Goal: Task Accomplishment & Management: Complete application form

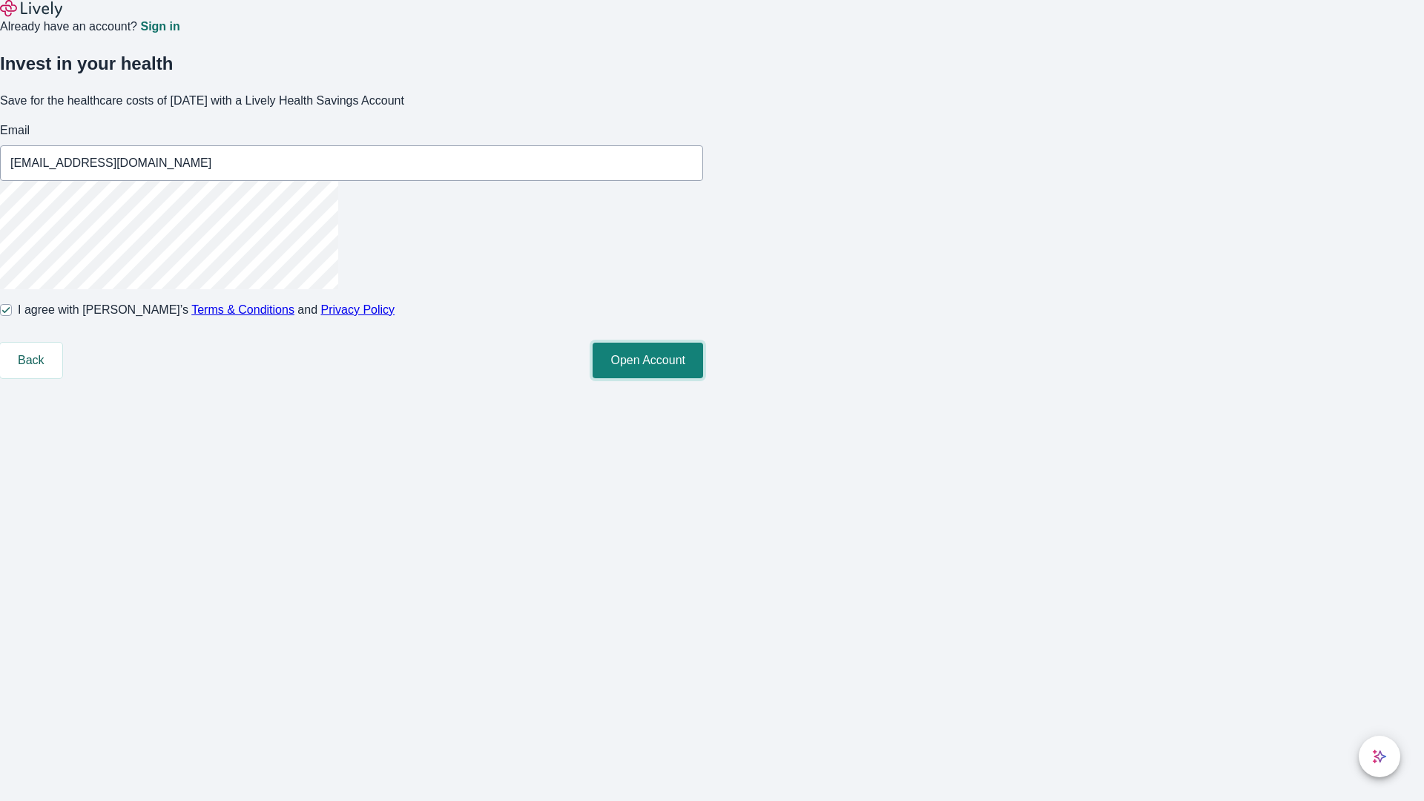
click at [703, 378] on button "Open Account" at bounding box center [648, 361] width 111 height 36
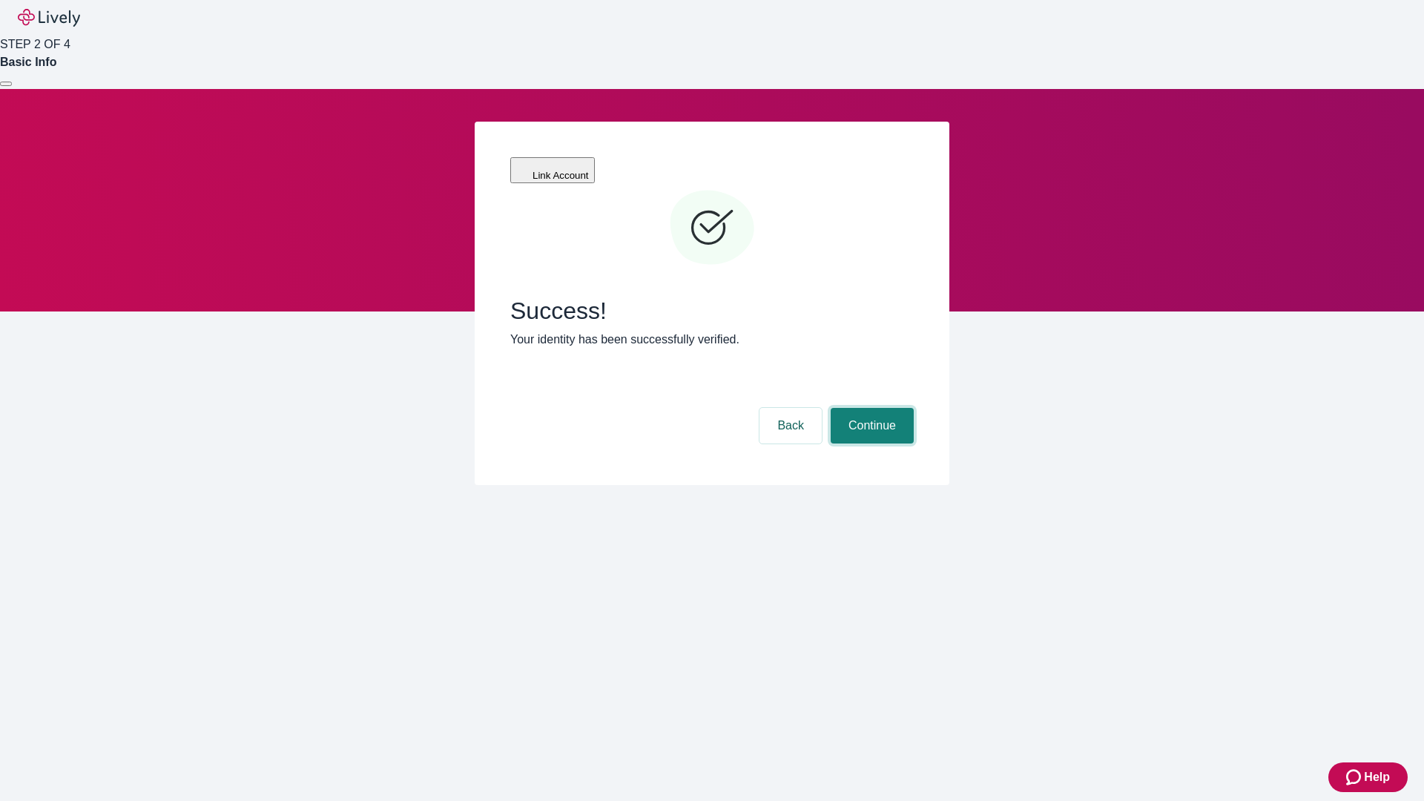
click at [870, 408] on button "Continue" at bounding box center [872, 426] width 83 height 36
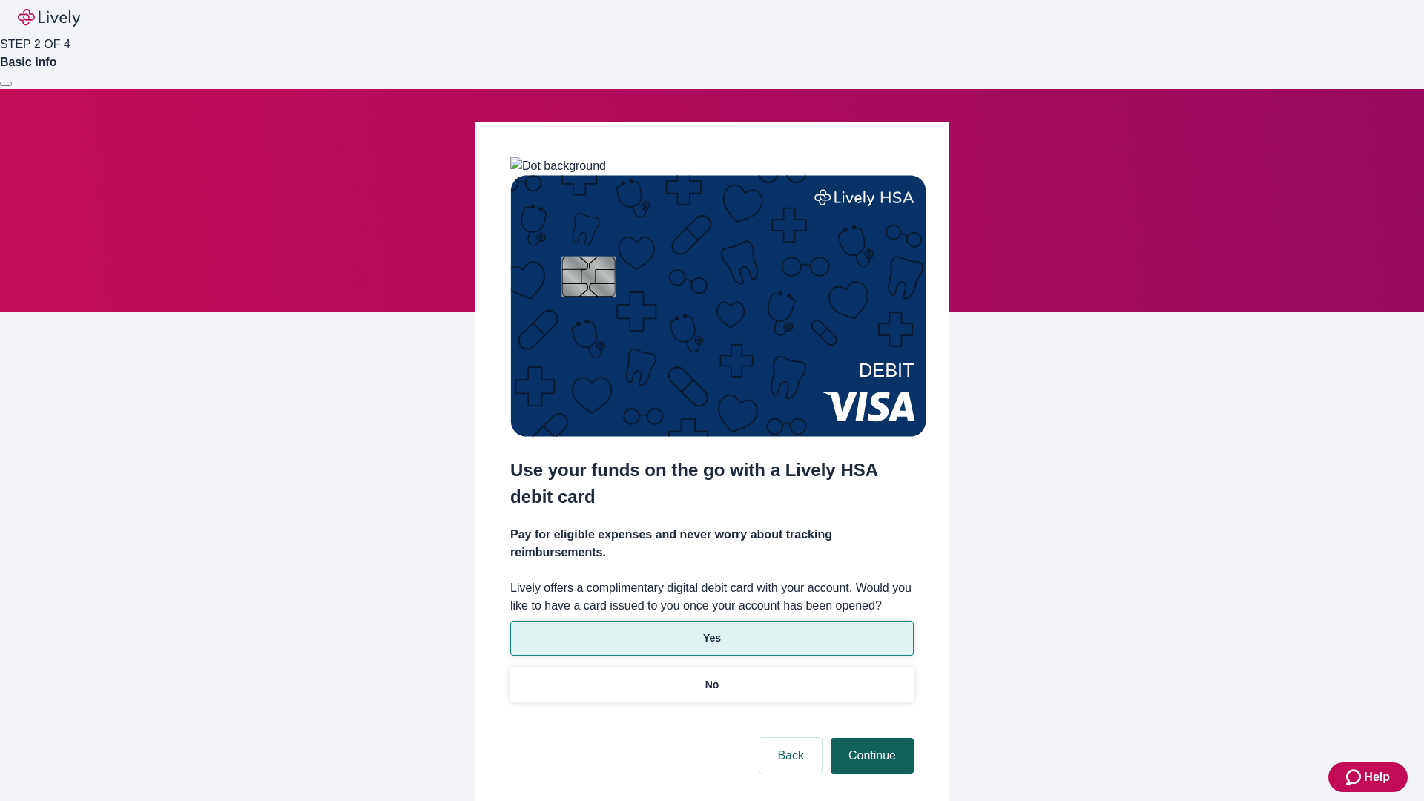
click at [711, 677] on p "No" at bounding box center [712, 685] width 14 height 16
click at [870, 738] on button "Continue" at bounding box center [872, 756] width 83 height 36
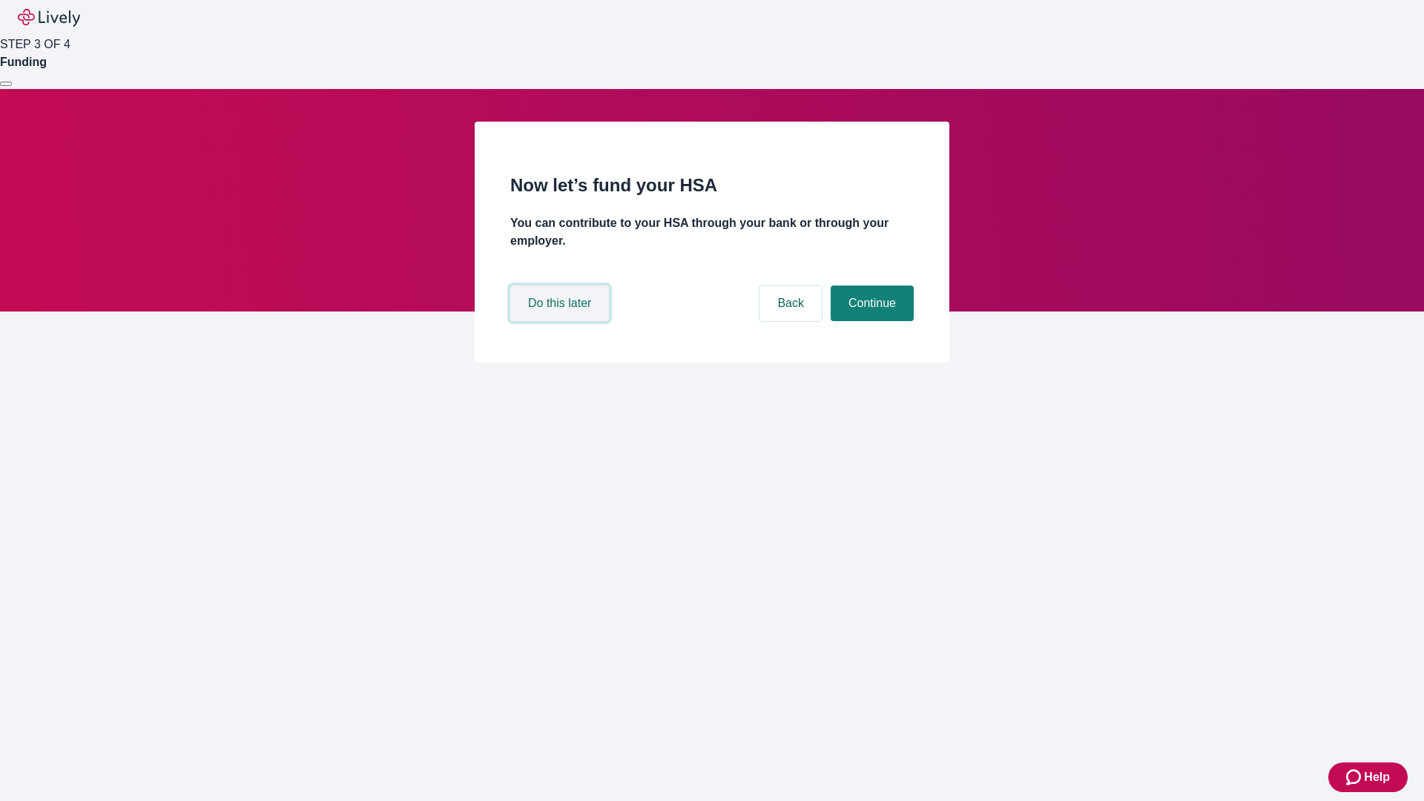
click at [561, 321] on button "Do this later" at bounding box center [559, 304] width 99 height 36
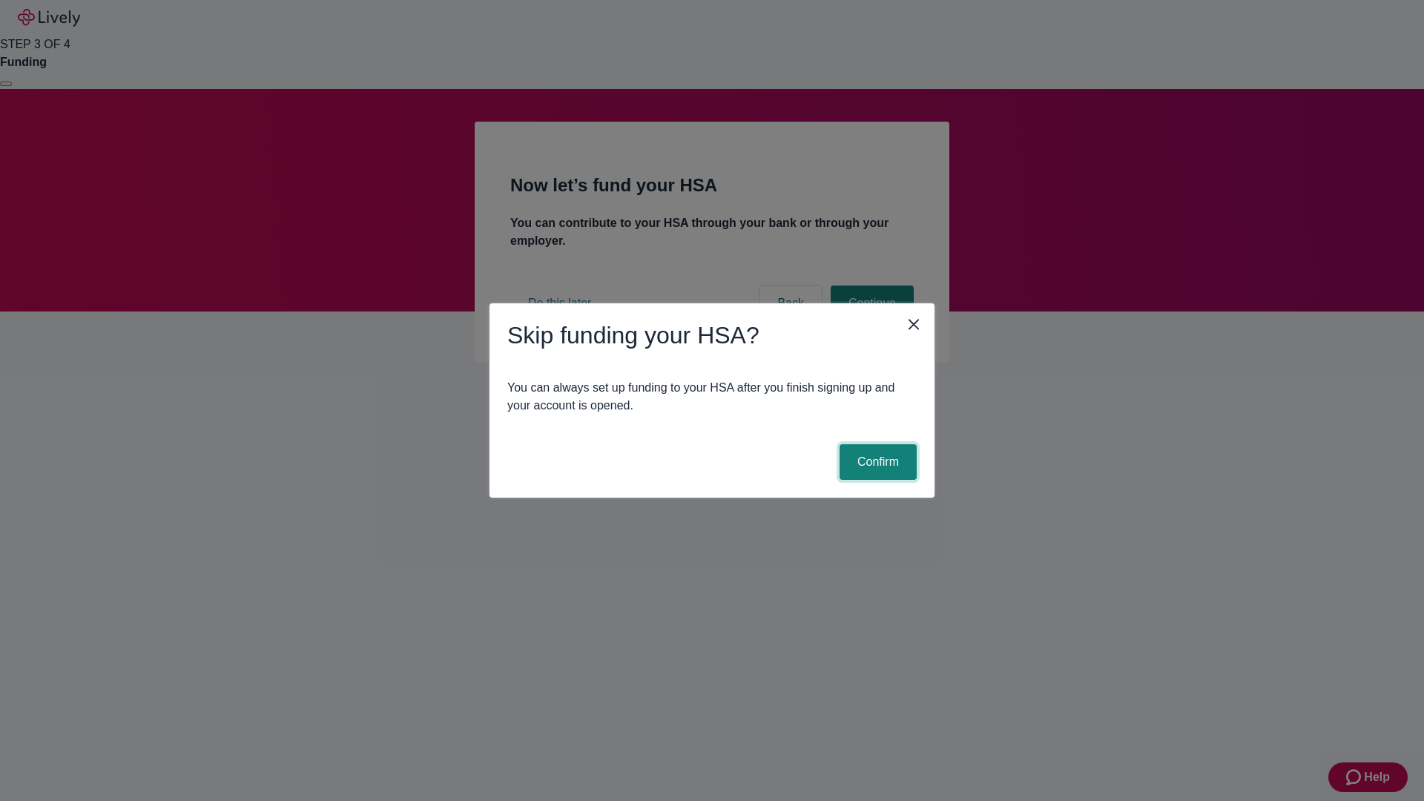
click at [876, 462] on button "Confirm" at bounding box center [878, 462] width 77 height 36
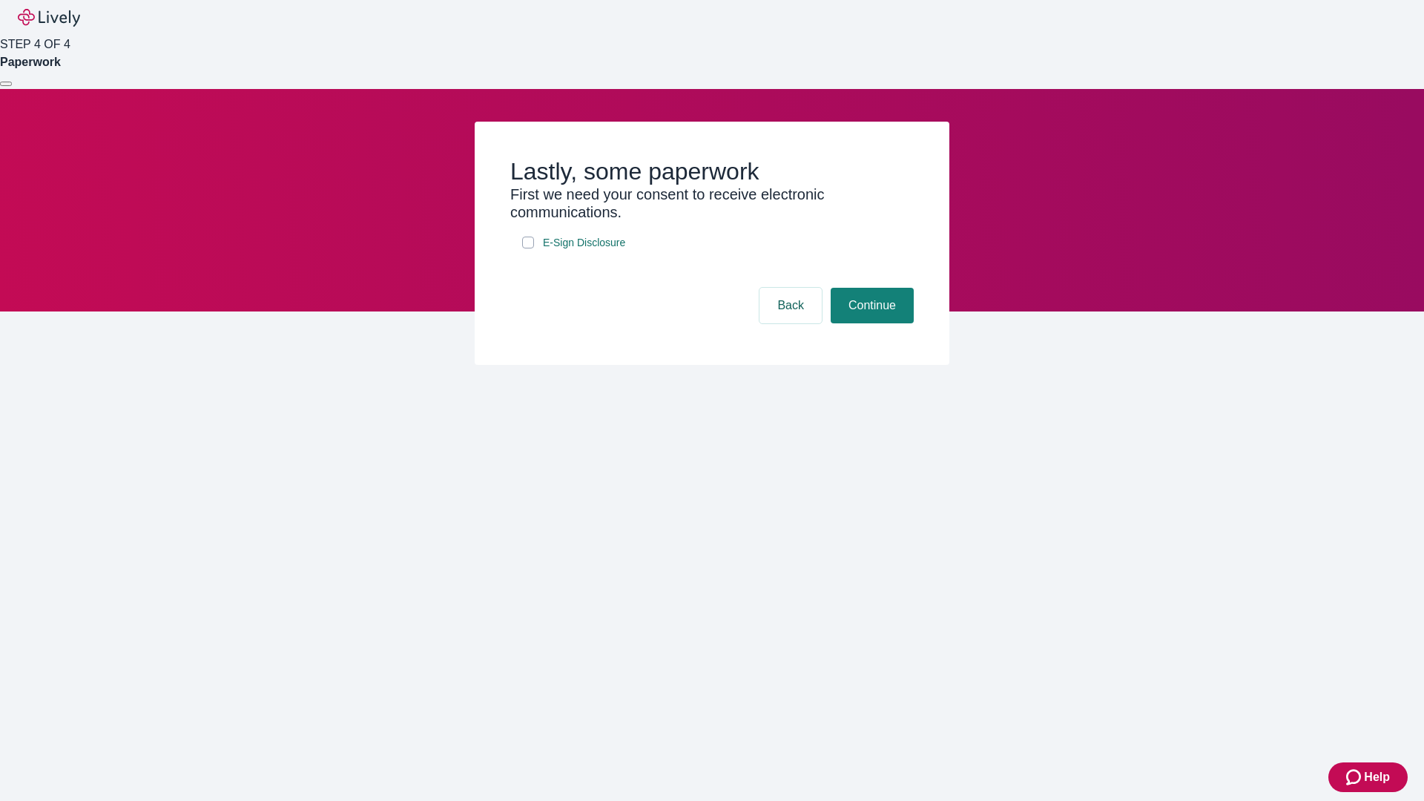
click at [528, 248] on input "E-Sign Disclosure" at bounding box center [528, 243] width 12 height 12
checkbox input "true"
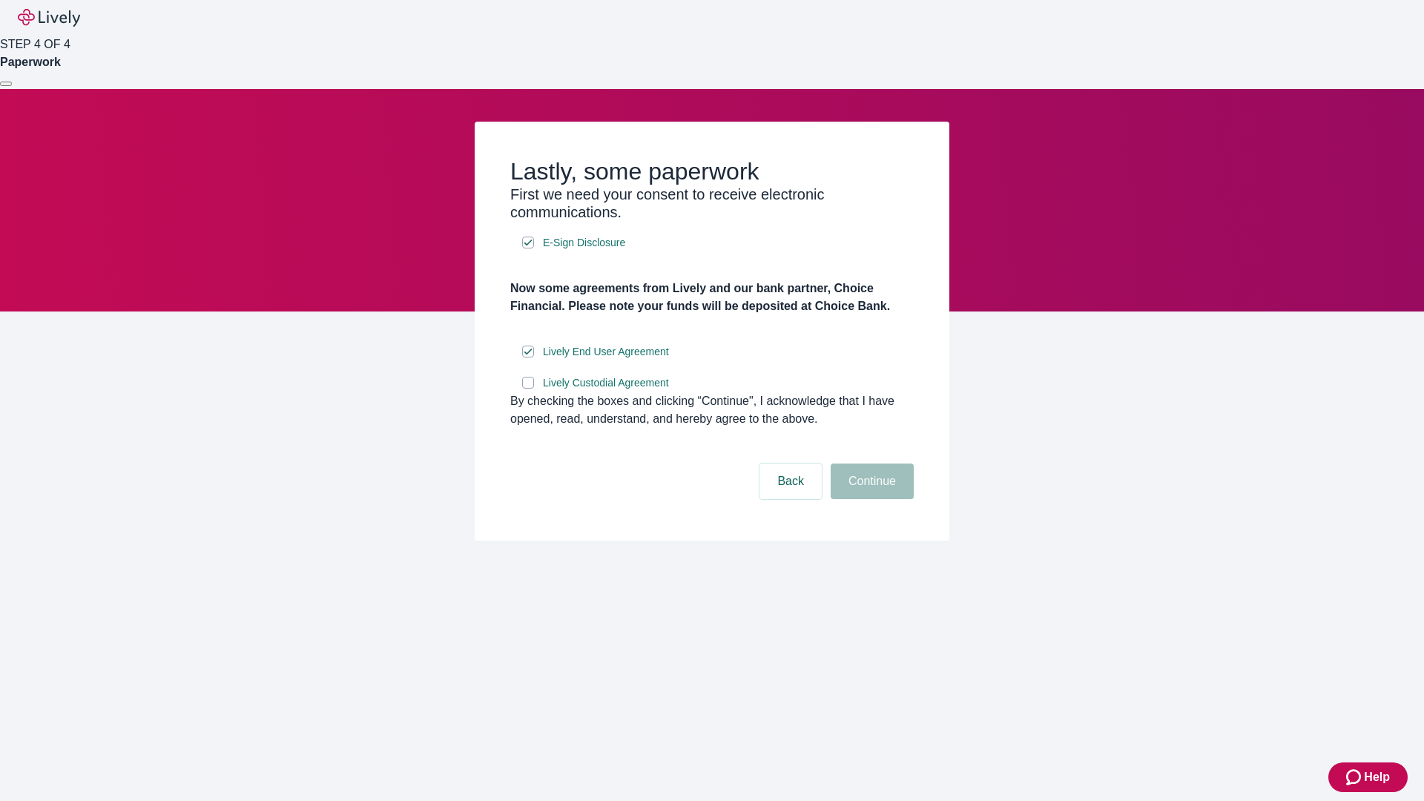
click at [528, 389] on input "Lively Custodial Agreement" at bounding box center [528, 383] width 12 height 12
checkbox input "true"
click at [870, 499] on button "Continue" at bounding box center [872, 482] width 83 height 36
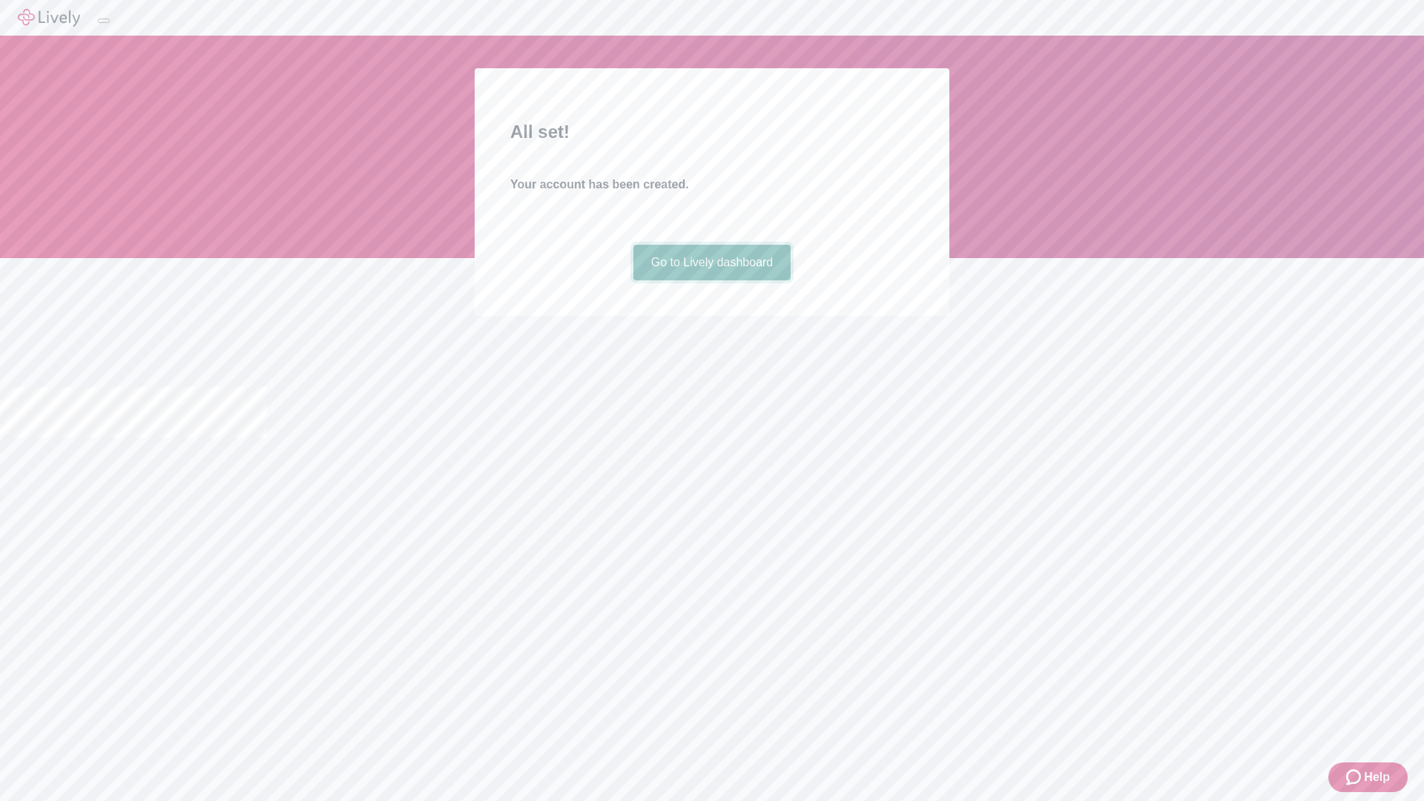
click at [711, 280] on link "Go to Lively dashboard" at bounding box center [712, 263] width 158 height 36
